Goal: Task Accomplishment & Management: Use online tool/utility

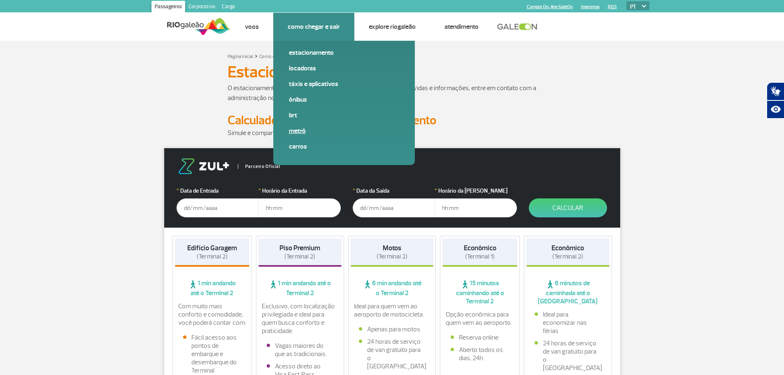
click at [298, 131] on link "Metrô" at bounding box center [344, 130] width 110 height 9
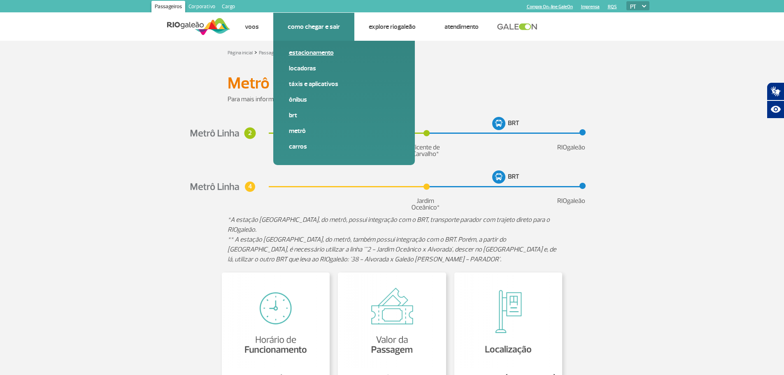
click at [303, 49] on link "Estacionamento" at bounding box center [344, 52] width 110 height 9
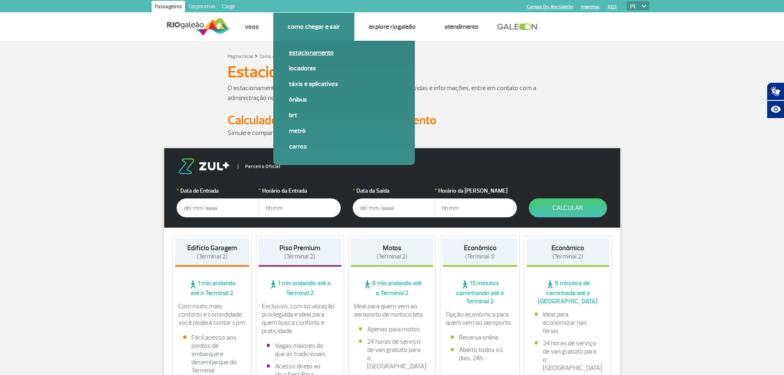
click at [303, 49] on link "Estacionamento" at bounding box center [344, 52] width 110 height 9
click at [324, 53] on link "Estacionamento" at bounding box center [344, 52] width 110 height 9
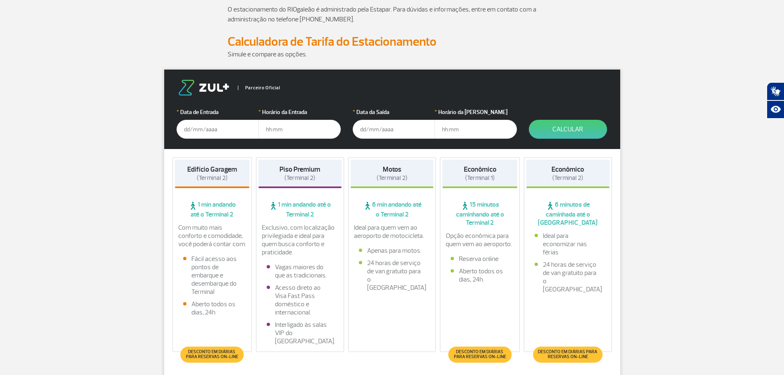
scroll to position [82, 0]
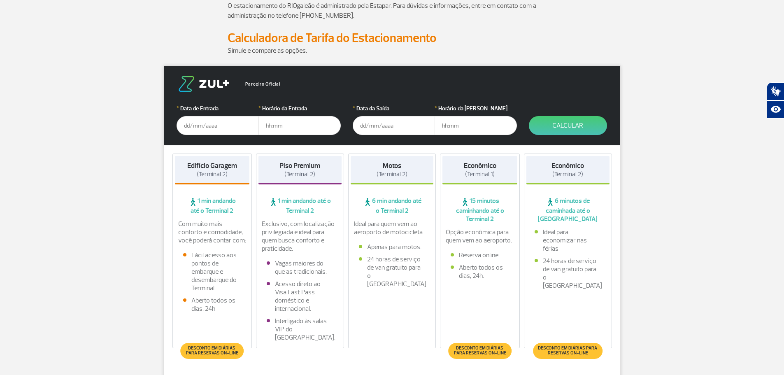
click at [216, 117] on input "text" at bounding box center [217, 125] width 82 height 19
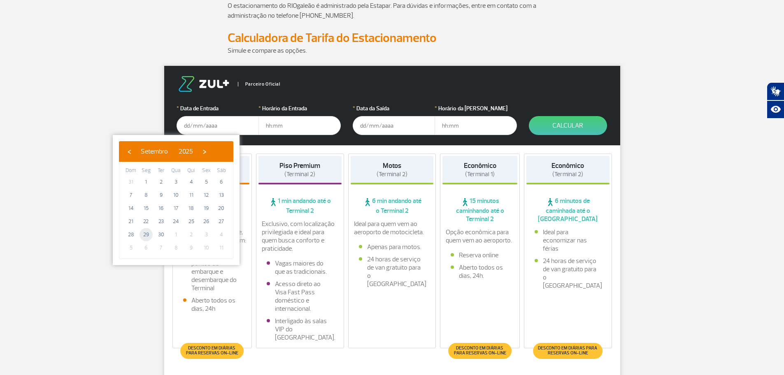
click at [146, 233] on span "29" at bounding box center [145, 234] width 13 height 13
type input "[DATE]"
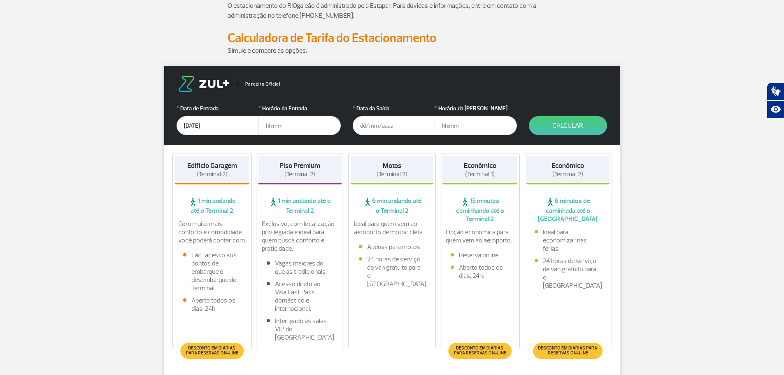
click at [277, 124] on input "text" at bounding box center [299, 125] width 82 height 19
type input "13:00"
click at [371, 125] on input "text" at bounding box center [393, 125] width 82 height 19
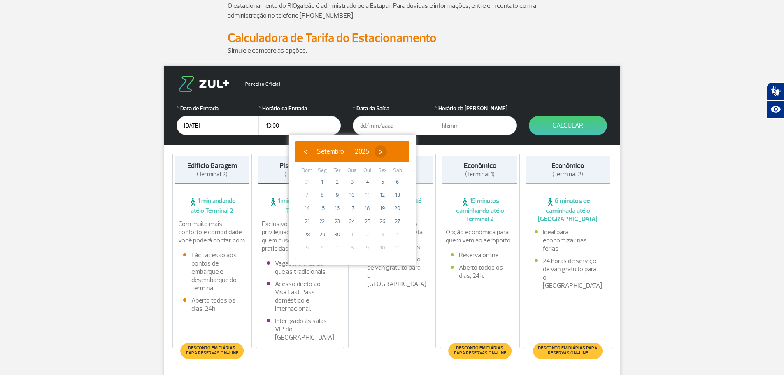
click at [387, 151] on span "›" at bounding box center [380, 151] width 12 height 12
click at [384, 181] on span "3" at bounding box center [382, 181] width 13 height 13
type input "[DATE]"
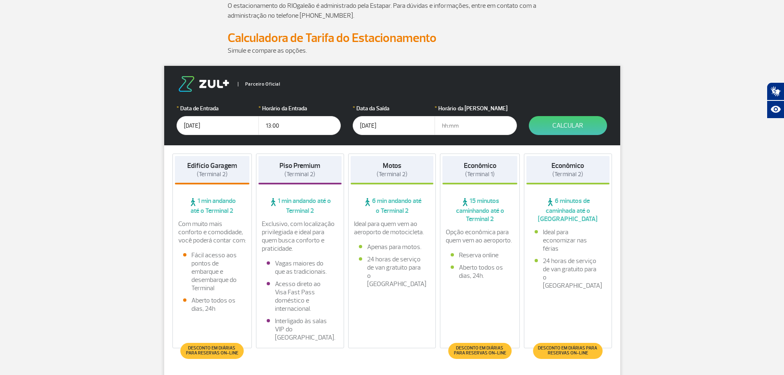
click at [471, 131] on input "text" at bounding box center [475, 125] width 82 height 19
type input "16:00"
click at [570, 131] on button "Calcular" at bounding box center [568, 125] width 78 height 19
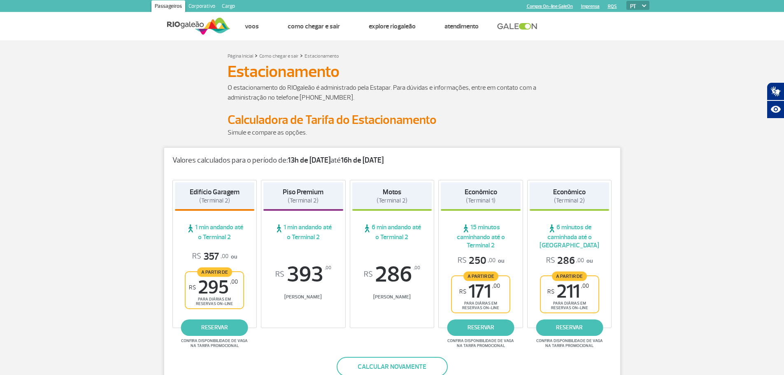
scroll to position [0, 0]
